Goal: Check status: Check status

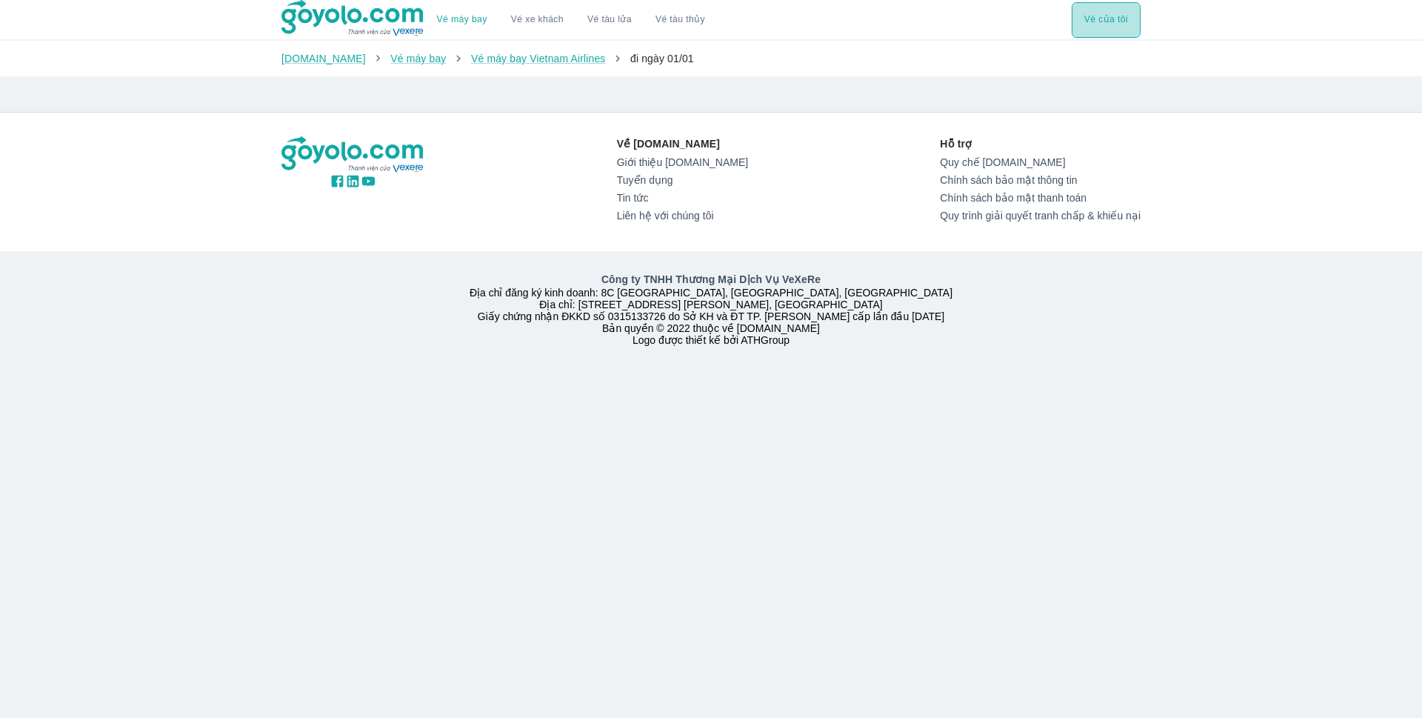
click at [1096, 19] on button "Vé của tôi" at bounding box center [1106, 20] width 69 height 36
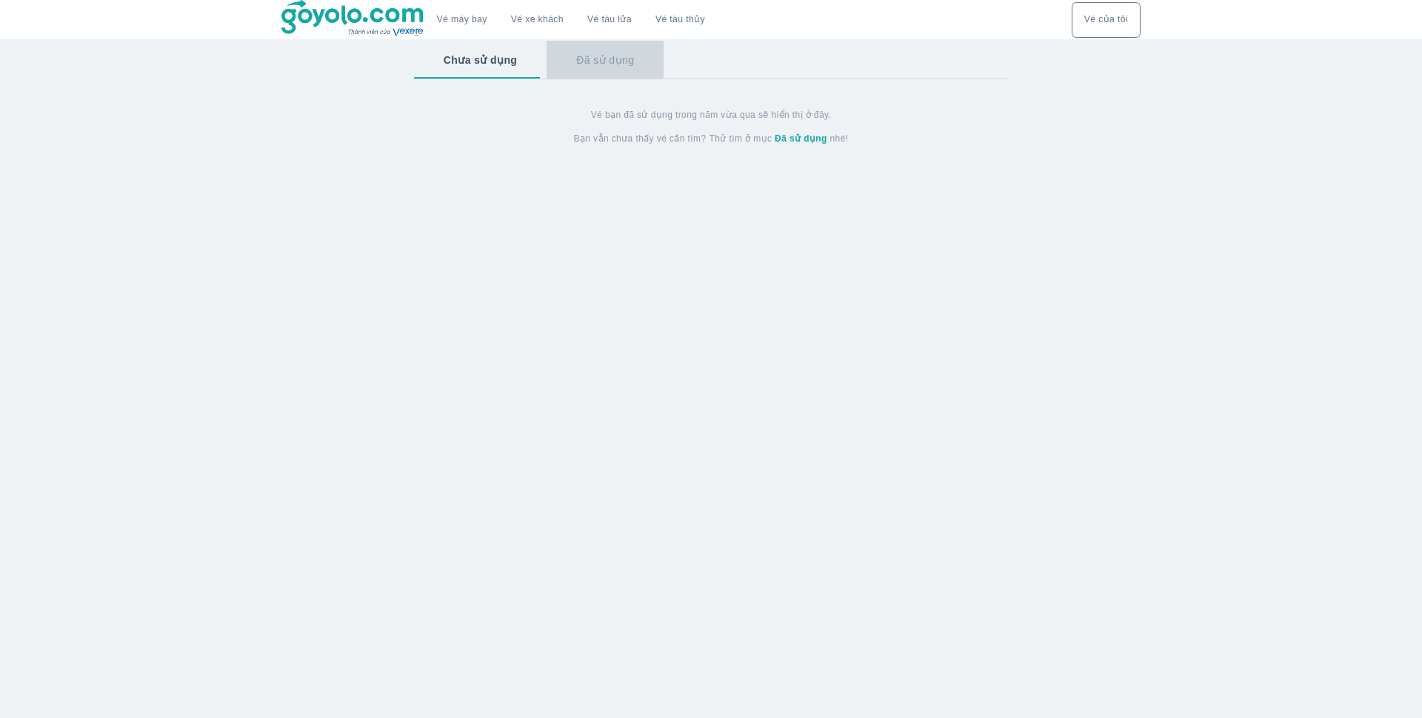
click at [593, 53] on button "Đã sử dụng" at bounding box center [605, 60] width 117 height 39
drag, startPoint x: 488, startPoint y: 59, endPoint x: 424, endPoint y: 40, distance: 67.3
click at [484, 59] on button "Chưa sử dụng" at bounding box center [479, 60] width 130 height 39
